Goal: Check status: Check status

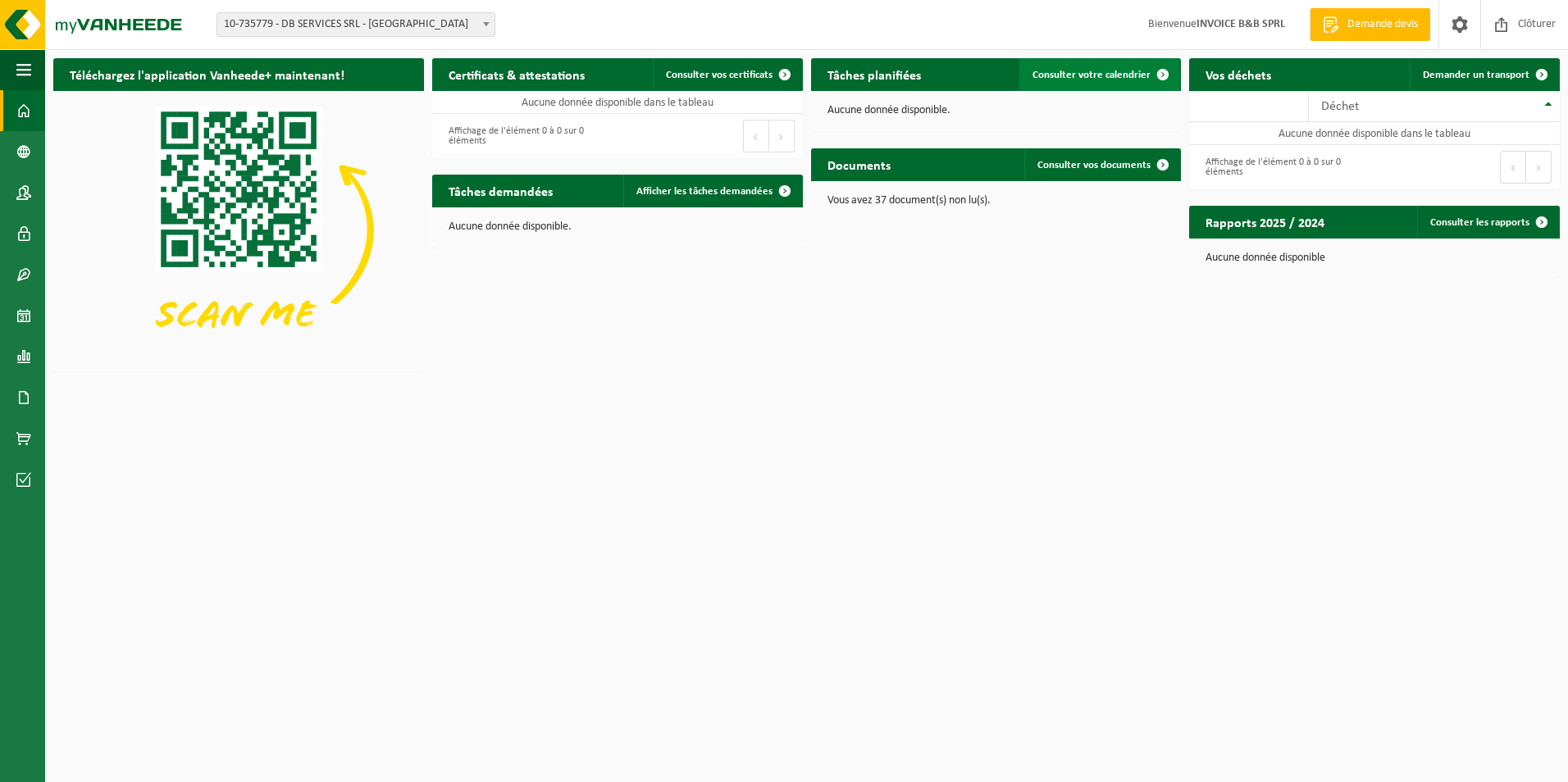
click at [1155, 70] on span at bounding box center [1162, 75] width 33 height 33
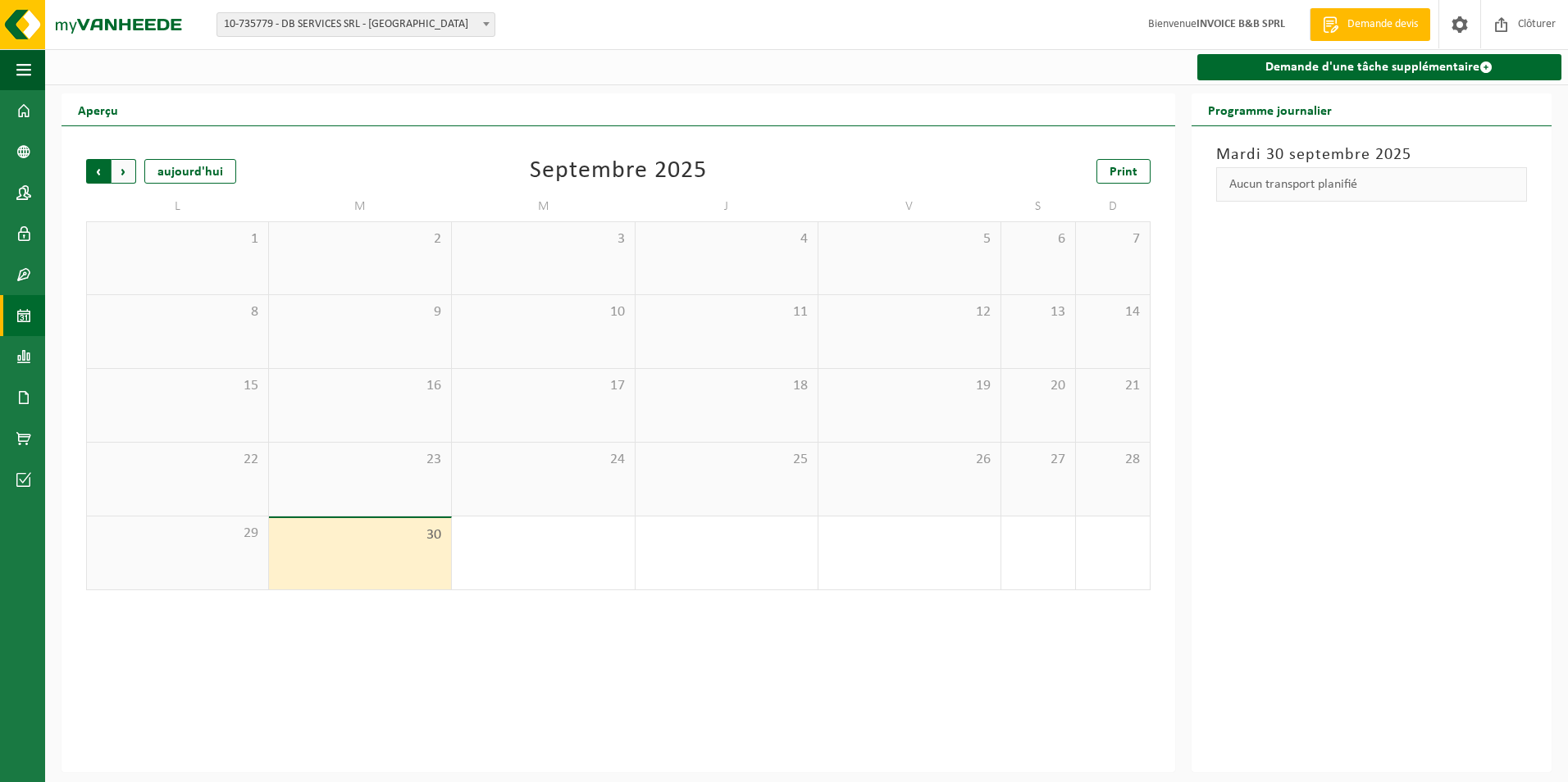
click at [122, 167] on span "Suivant" at bounding box center [124, 171] width 25 height 25
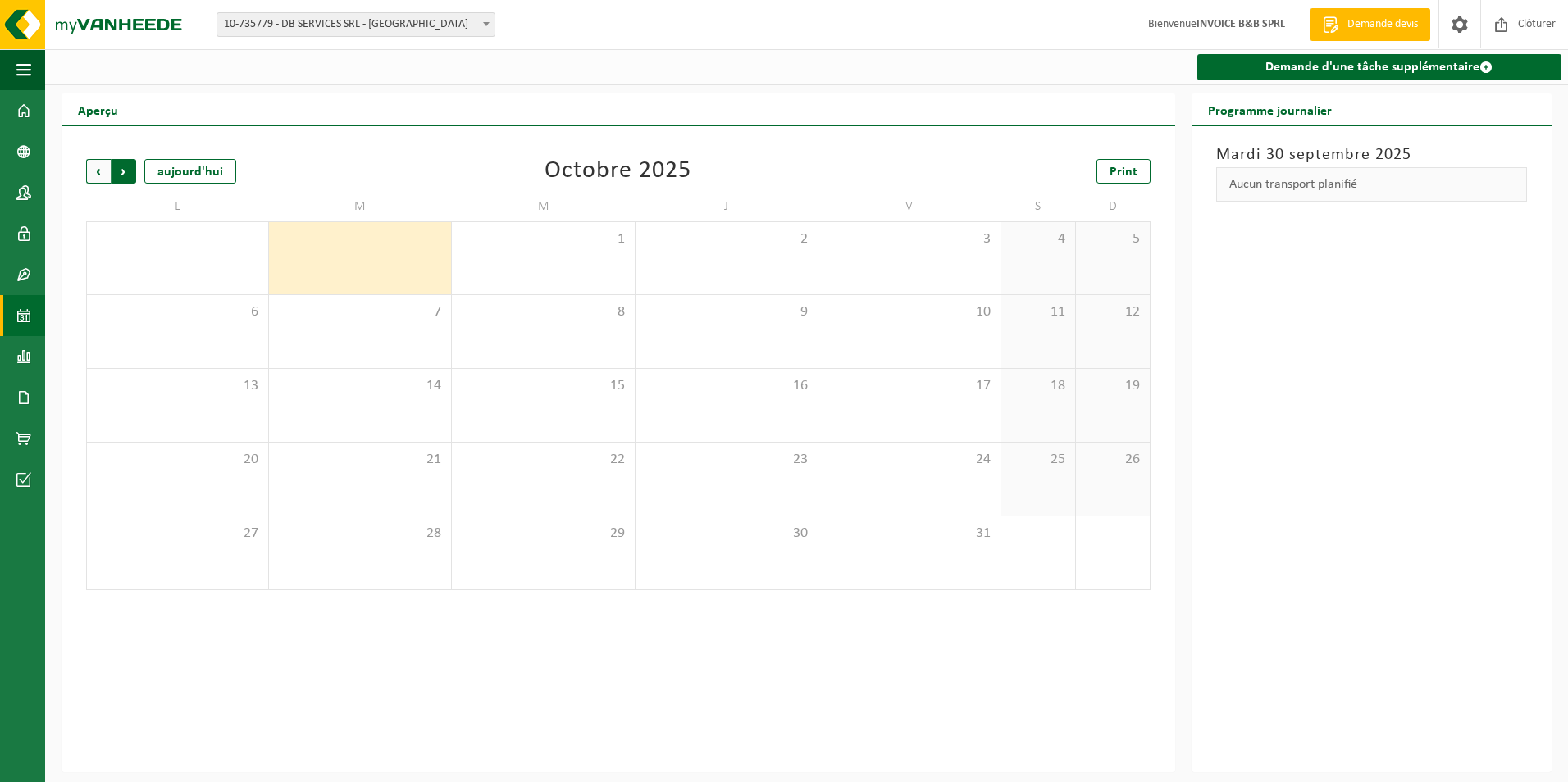
click at [102, 180] on span "Précédent" at bounding box center [99, 171] width 25 height 25
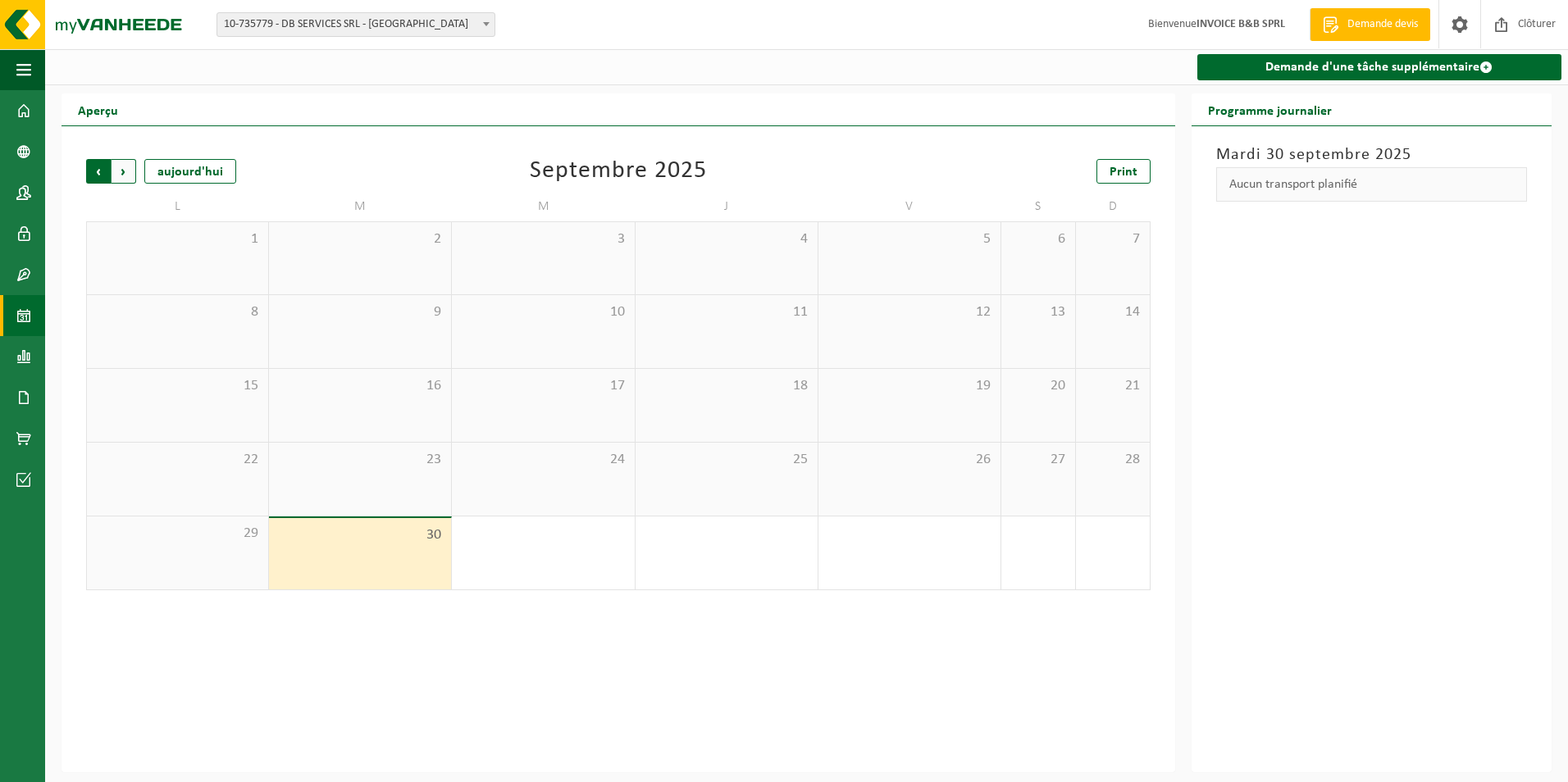
click at [129, 177] on span "Suivant" at bounding box center [124, 171] width 25 height 25
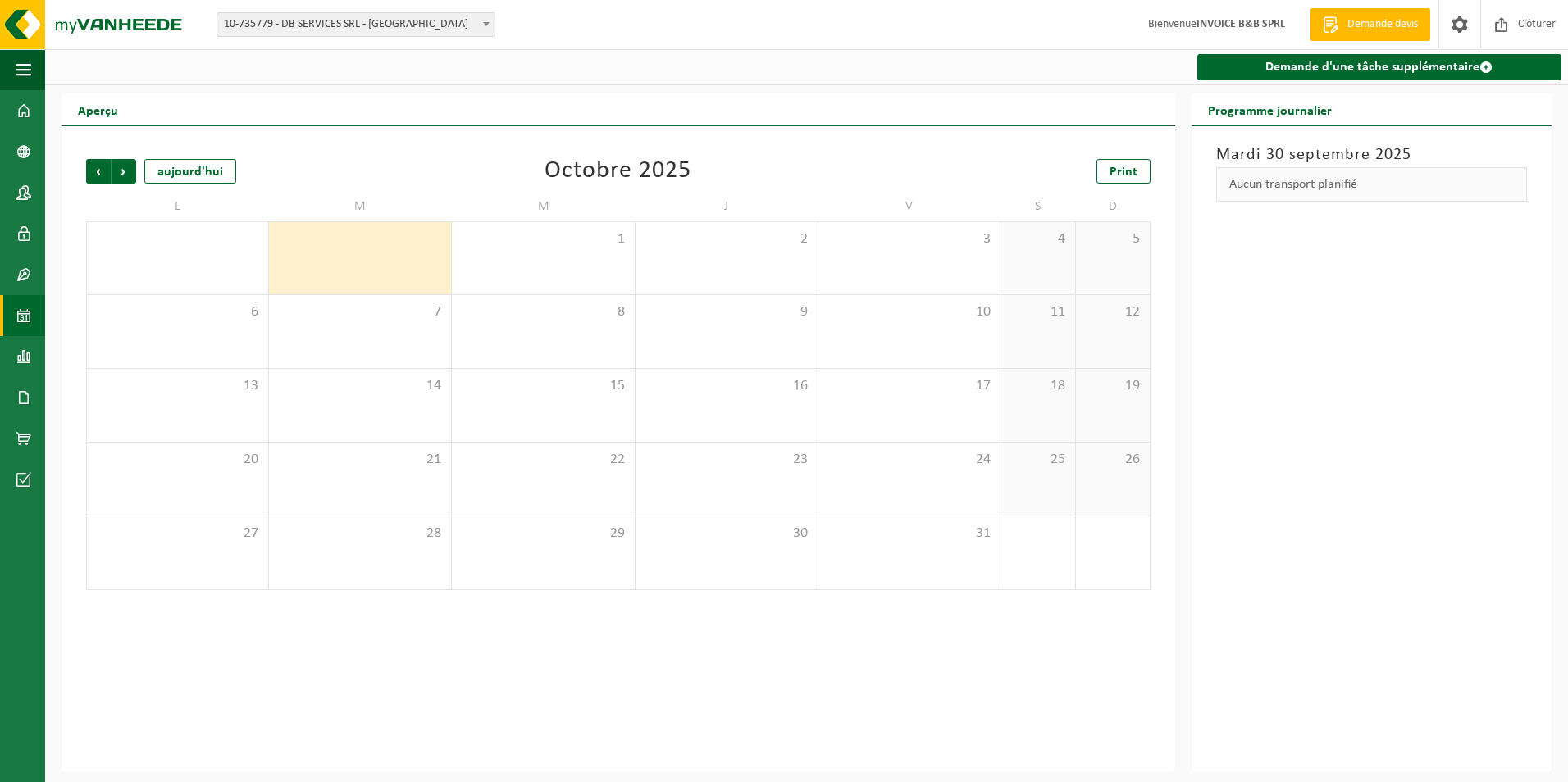
click at [129, 177] on span "Suivant" at bounding box center [124, 171] width 25 height 25
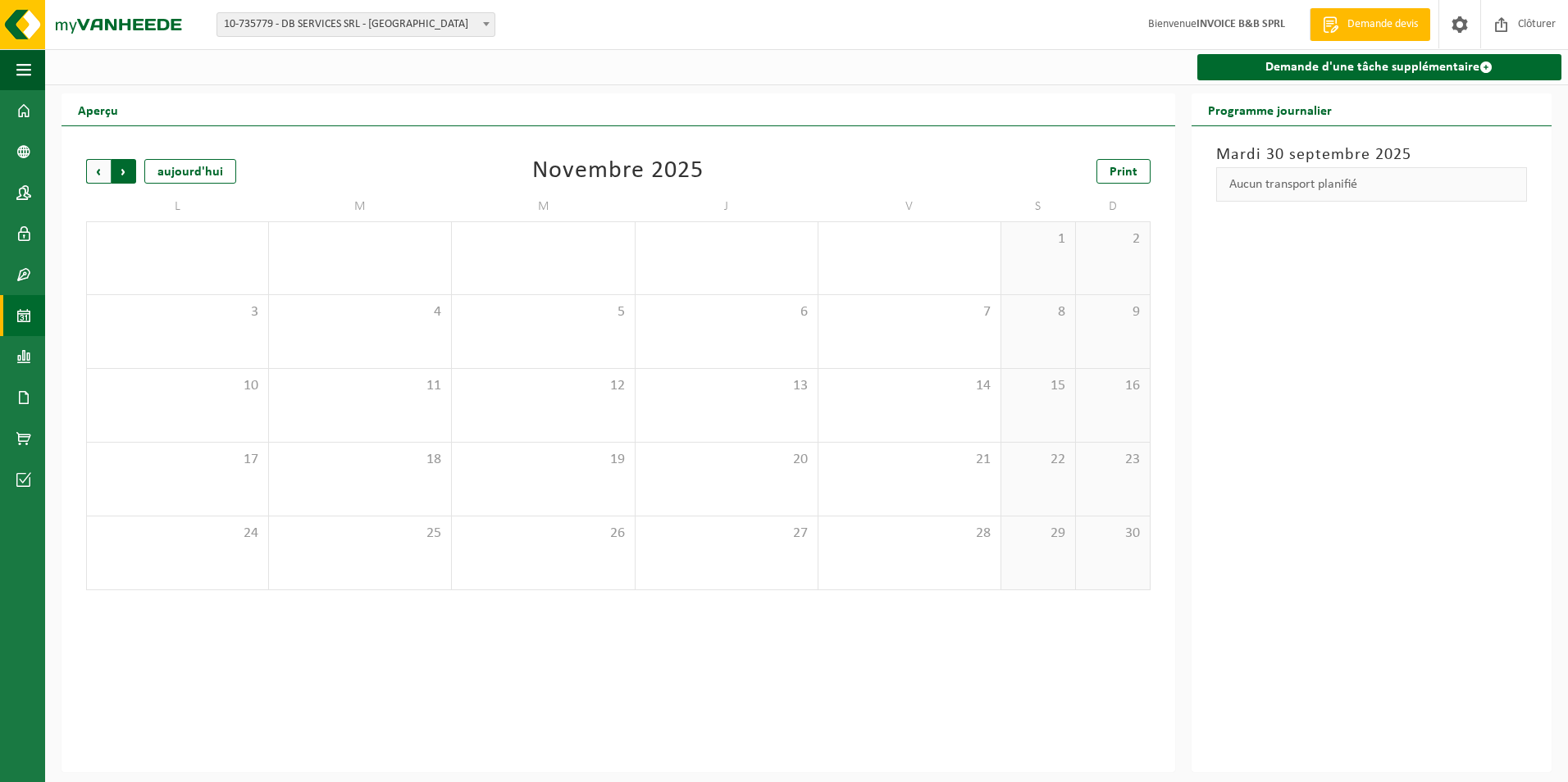
click at [103, 173] on span "Précédent" at bounding box center [99, 171] width 25 height 25
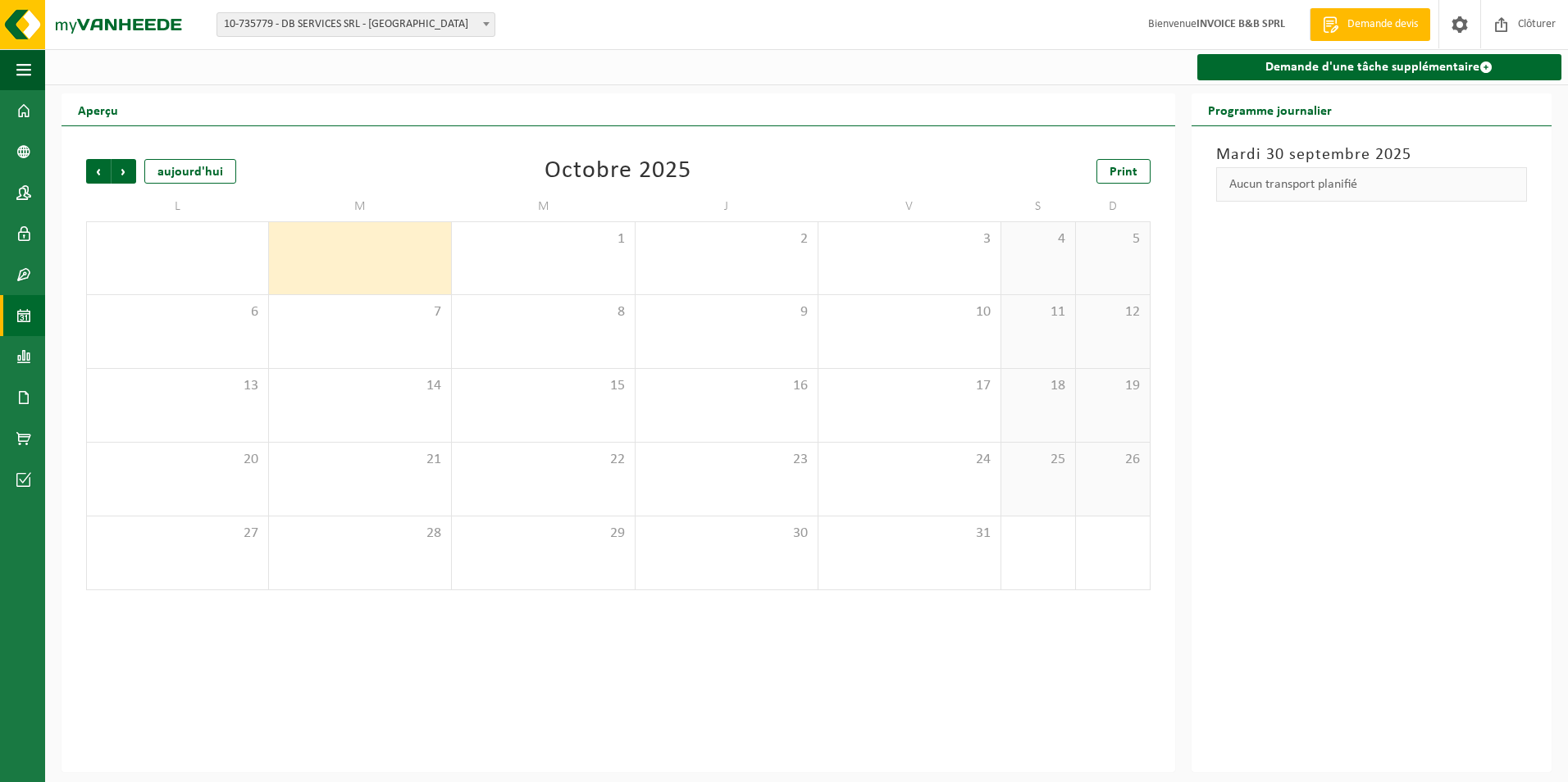
click at [440, 28] on span "10-735779 - DB SERVICES SRL - [GEOGRAPHIC_DATA]" at bounding box center [356, 25] width 277 height 23
select select "12499"
